Goal: Complete application form

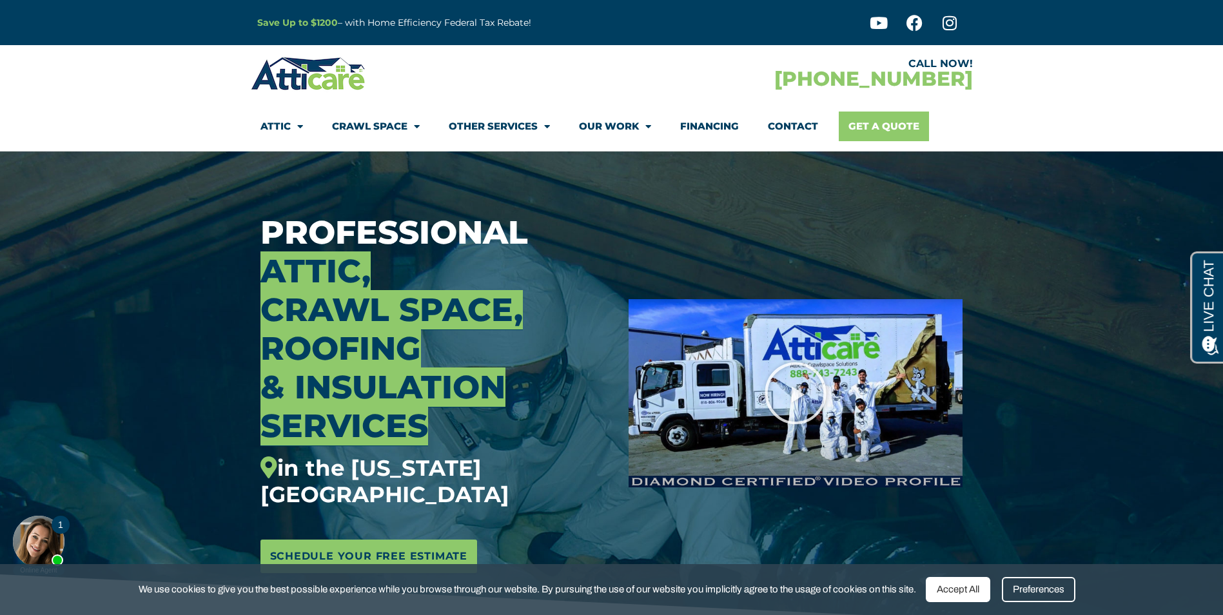
click at [869, 122] on link "Get A Quote" at bounding box center [884, 127] width 90 height 30
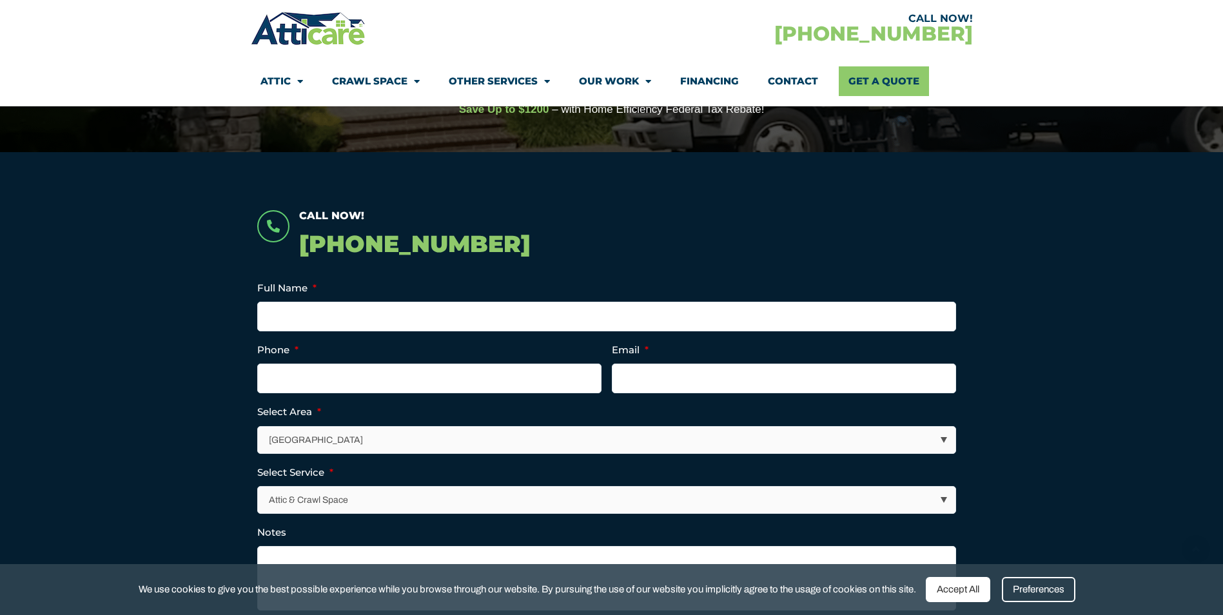
scroll to position [193, 0]
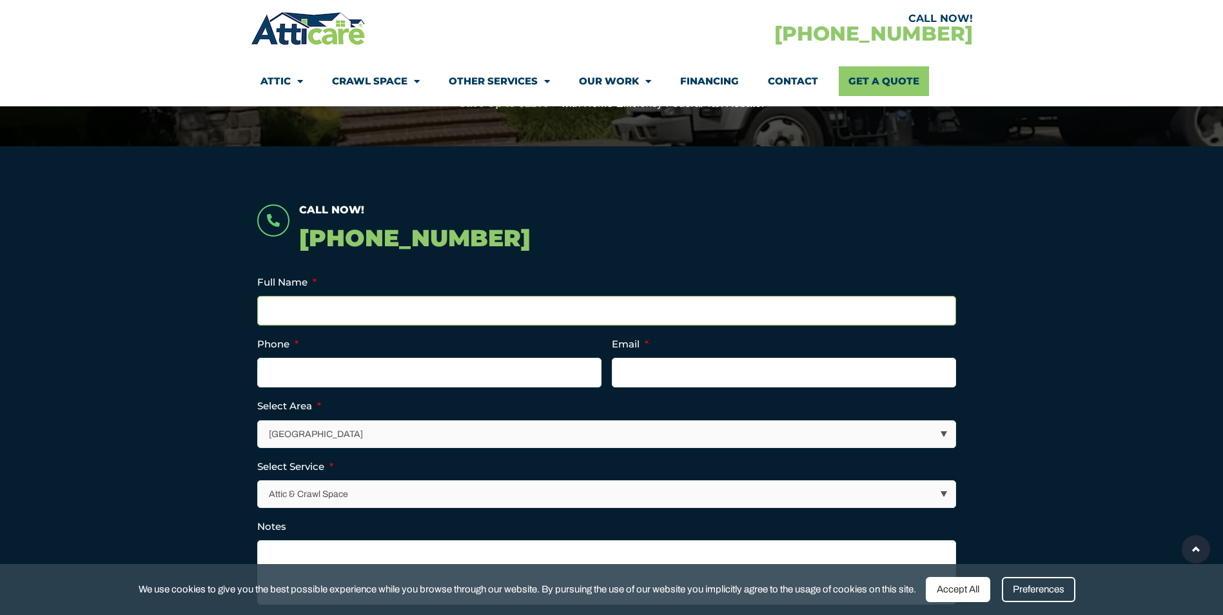
click at [393, 309] on input "Full Name *" at bounding box center [606, 311] width 699 height 30
type input "Kevin Buddhdew"
type input "2012146667"
type input "kevin.buddhdew@gmail.com"
type input "(201) 214-6667"
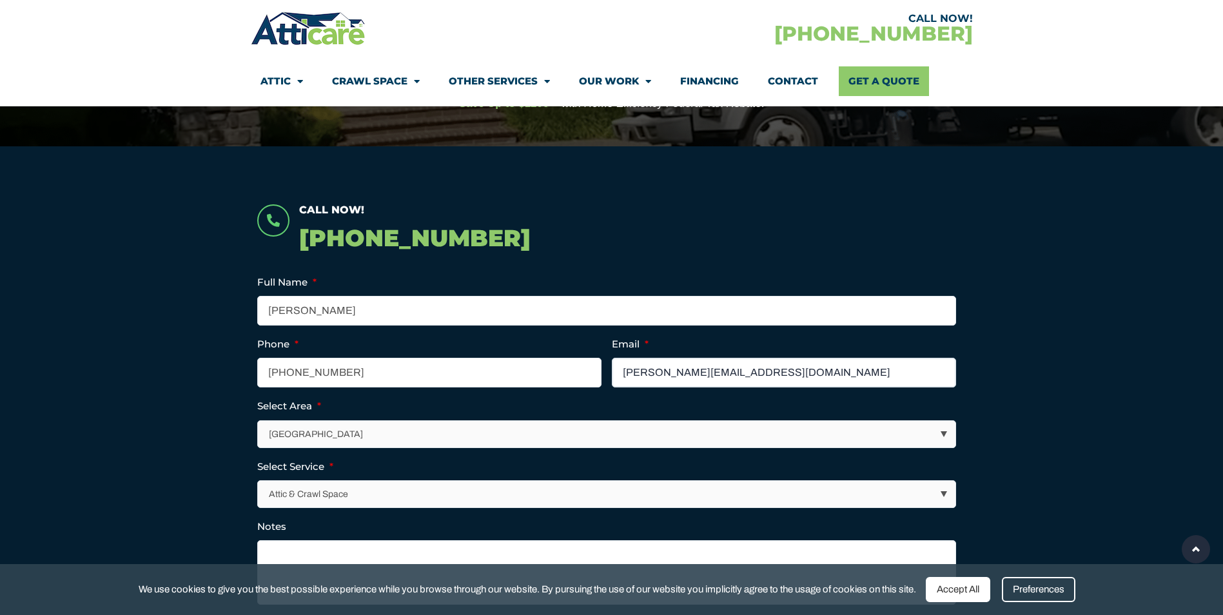
drag, startPoint x: 700, startPoint y: 371, endPoint x: 516, endPoint y: 375, distance: 184.4
click at [516, 375] on ul "Name This field is for validation purposes and should be left unchanged. Full N…" at bounding box center [611, 452] width 709 height 356
type input "shrutiandkevin@gmail.com"
click at [506, 437] on select "Los Angeles Area San Francisco Bay Area New Jersey / New York Area Other Areas" at bounding box center [606, 434] width 697 height 26
select select "[US_STATE] / [US_STATE][GEOGRAPHIC_DATA]"
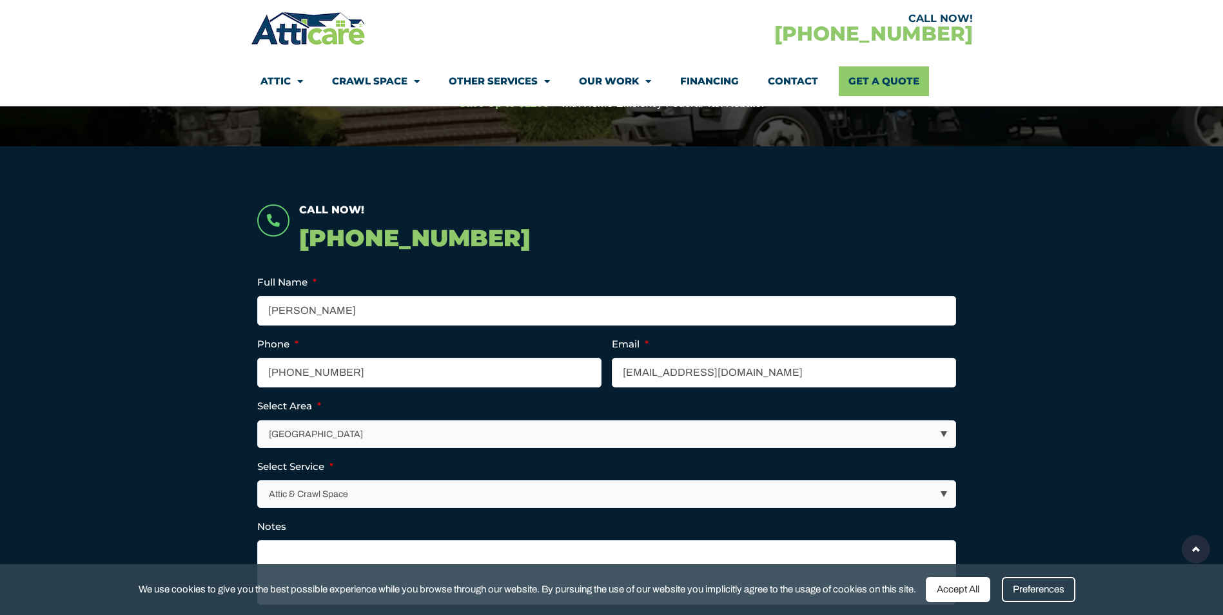
click at [258, 421] on select "Los Angeles Area San Francisco Bay Area New Jersey / New York Area Other Areas" at bounding box center [606, 434] width 697 height 26
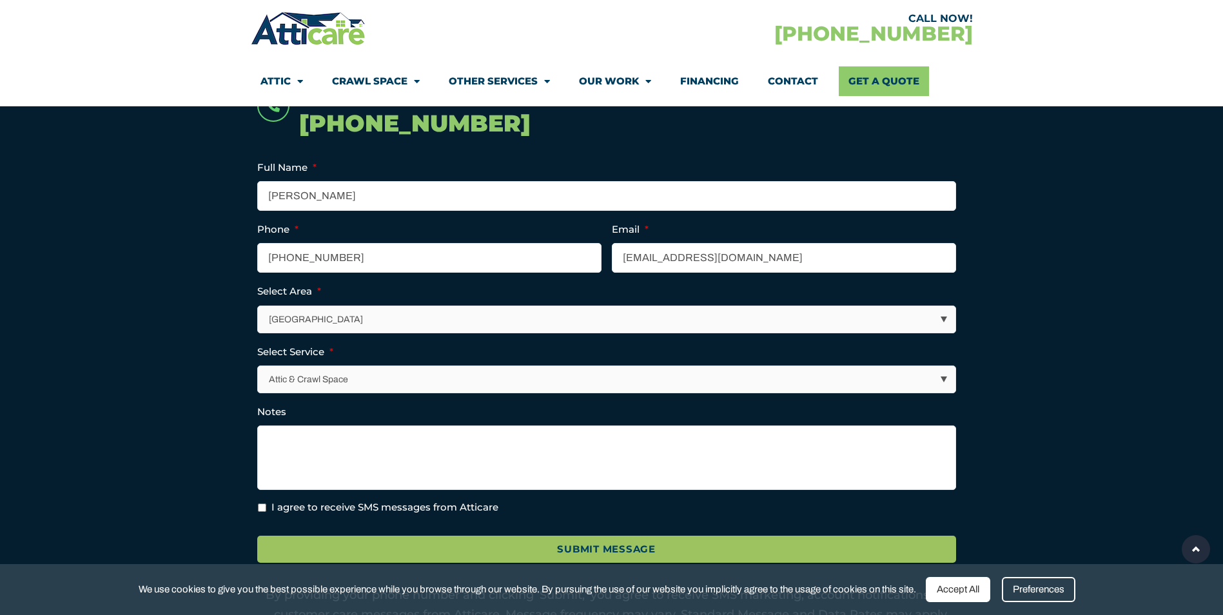
scroll to position [322, 0]
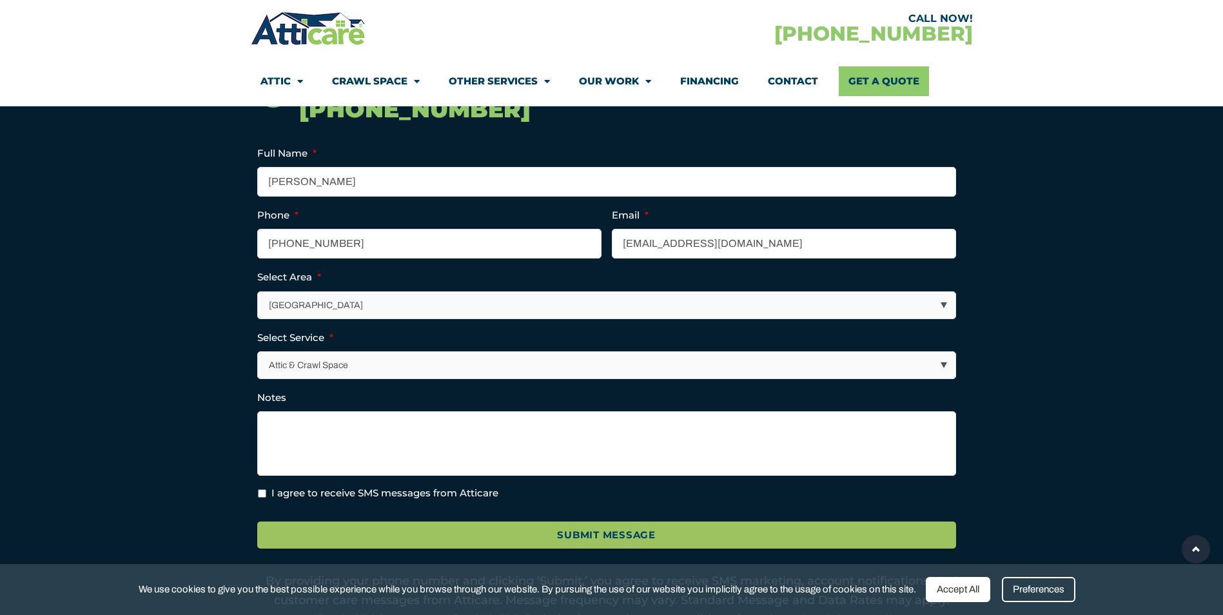
click at [411, 496] on label "I agree to receive SMS messages from Atticare" at bounding box center [384, 493] width 227 height 15
click at [266, 496] on input "I agree to receive SMS messages from Atticare" at bounding box center [262, 493] width 8 height 8
checkbox input "true"
click at [465, 434] on textarea "Notes" at bounding box center [606, 443] width 699 height 64
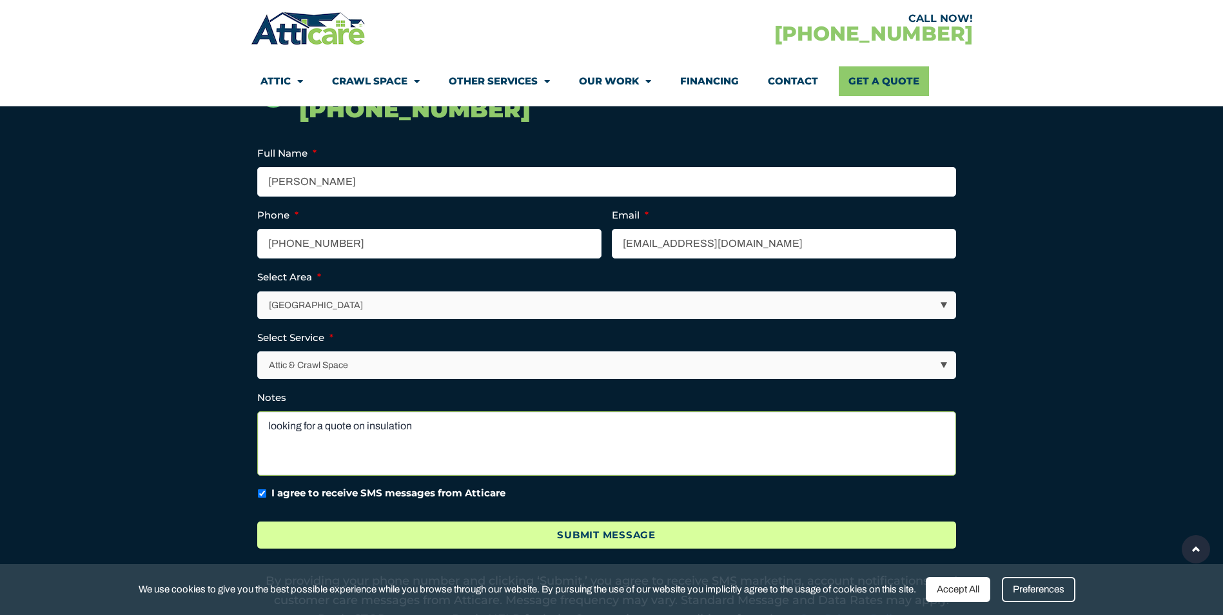
type textarea "looking for a quote on insulation"
click at [593, 534] on input "Submit Message" at bounding box center [606, 535] width 699 height 28
